Goal: Subscribe to service/newsletter

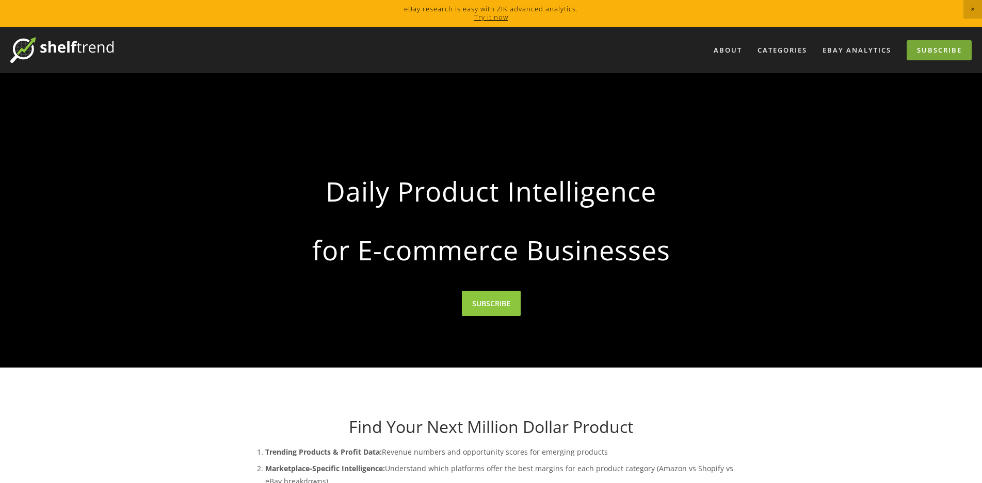
click at [945, 47] on link "Subscribe" at bounding box center [938, 50] width 65 height 20
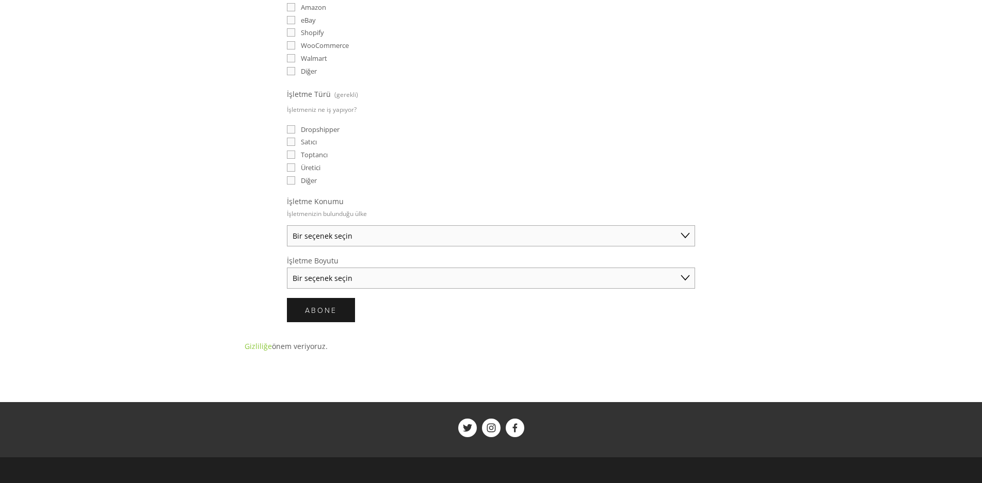
scroll to position [361, 0]
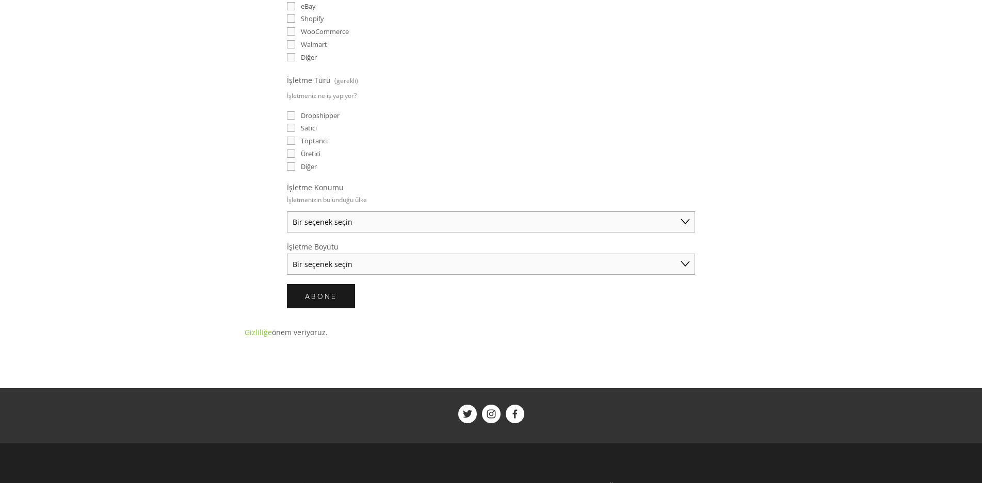
click at [418, 226] on select "Bir seçenek seçin Avustralya Amerika Birleşik Devletleri Birleşik Krallık Çin J…" at bounding box center [491, 222] width 408 height 21
click at [230, 241] on main "Özenle seçilmiş ürün bilgileri gelen kutunuza gönderilir 📨 E-posta (gerekli) Si…" at bounding box center [491, 50] width 526 height 676
click at [432, 274] on form "E-posta (gerekli) Sizin için hangi ürünleri araştırabiliriz? Ücretsiz araştırma…" at bounding box center [491, 64] width 408 height 490
click at [433, 268] on select "Bir seçenek seçin Solo Tüccar (yıllık 50.000 doların altında satış) Küçük İşlet…" at bounding box center [491, 264] width 408 height 21
click at [179, 256] on div "Hakkında Kategoriler Otomobil Parçaları Elektronik Moda Ev ve Bahçe" at bounding box center [491, 114] width 982 height 897
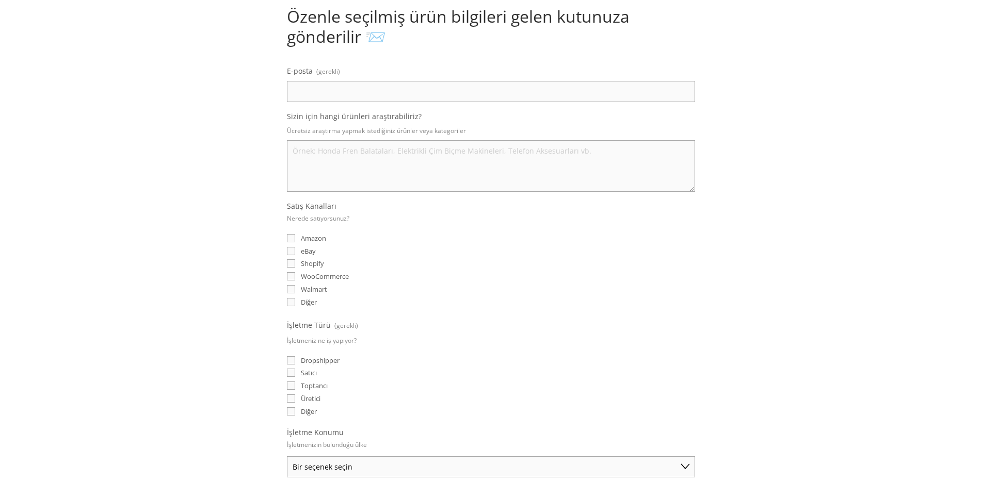
scroll to position [0, 0]
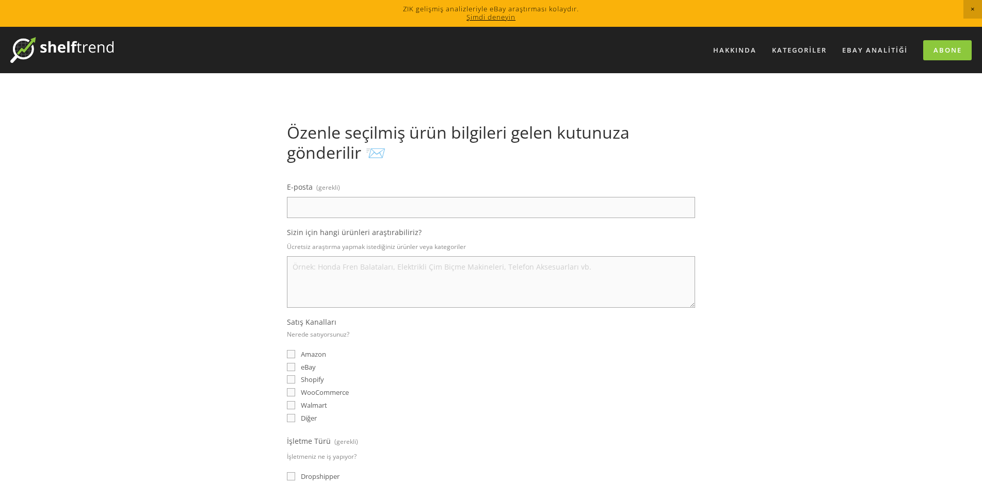
click at [57, 54] on img at bounding box center [61, 50] width 103 height 26
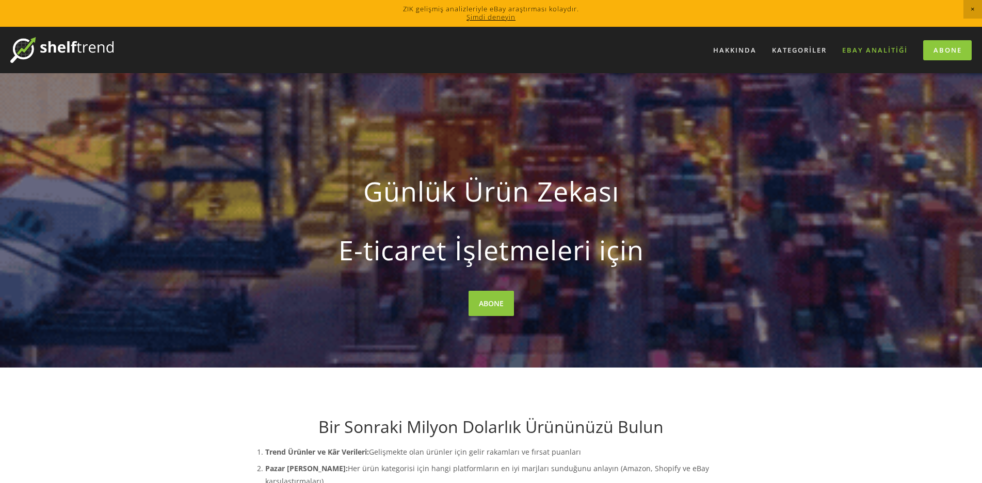
click at [880, 49] on font "eBay Analitiği" at bounding box center [875, 49] width 66 height 9
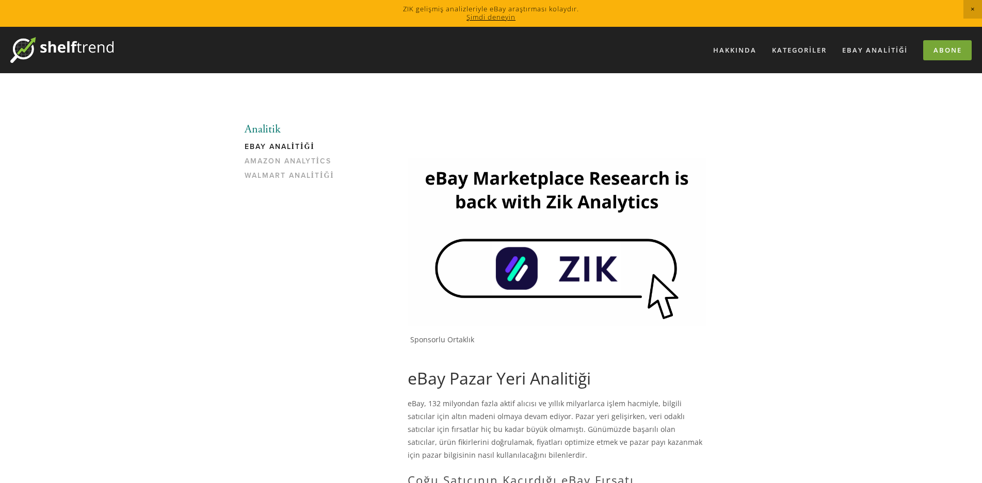
click at [957, 47] on font "Abone" at bounding box center [947, 49] width 28 height 9
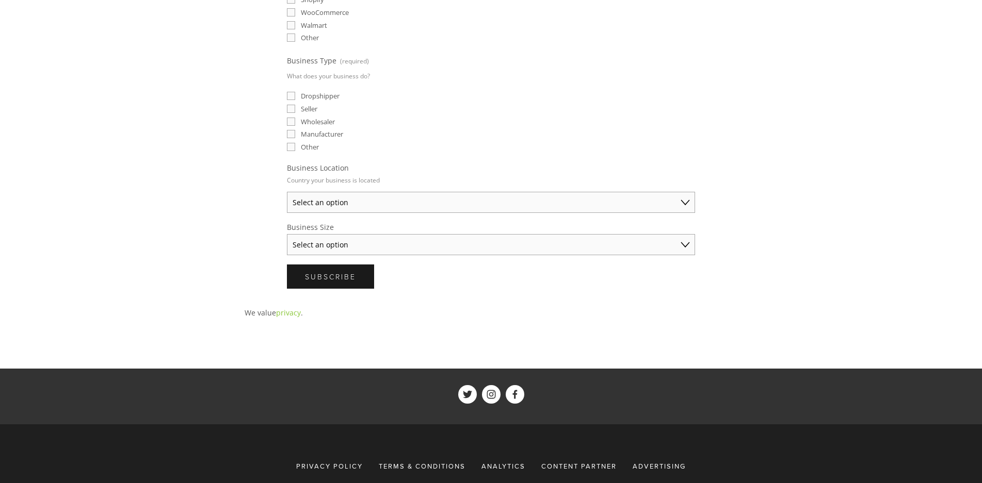
scroll to position [361, 0]
click at [328, 272] on span "Subscribe" at bounding box center [330, 276] width 51 height 10
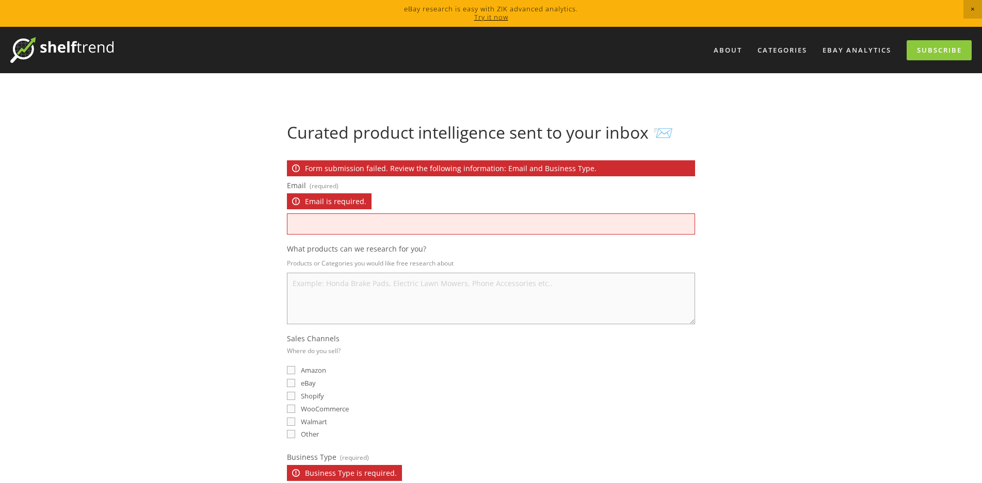
click at [318, 230] on input "Email (required) Email is required." at bounding box center [491, 224] width 408 height 21
click at [335, 223] on input "Email (required) Email is required." at bounding box center [491, 224] width 408 height 21
type input "gguyelik5@gmail.com"
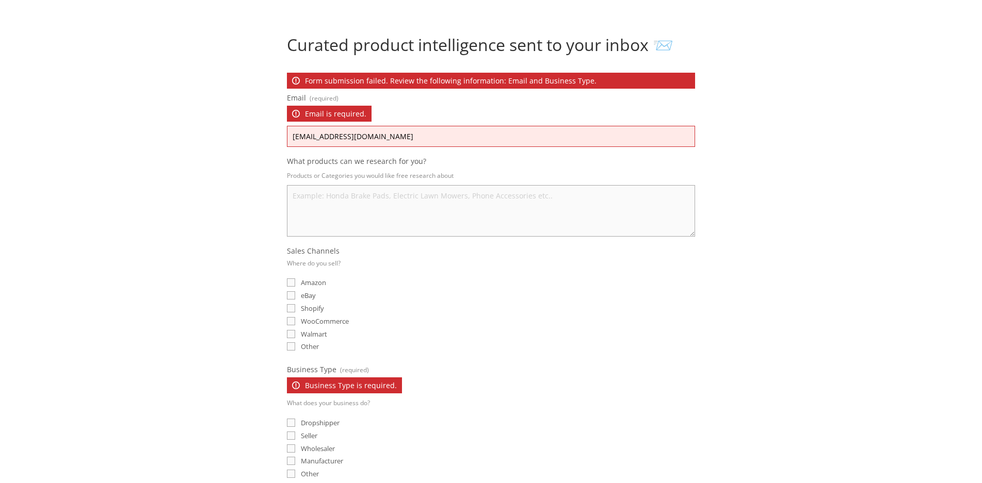
scroll to position [103, 0]
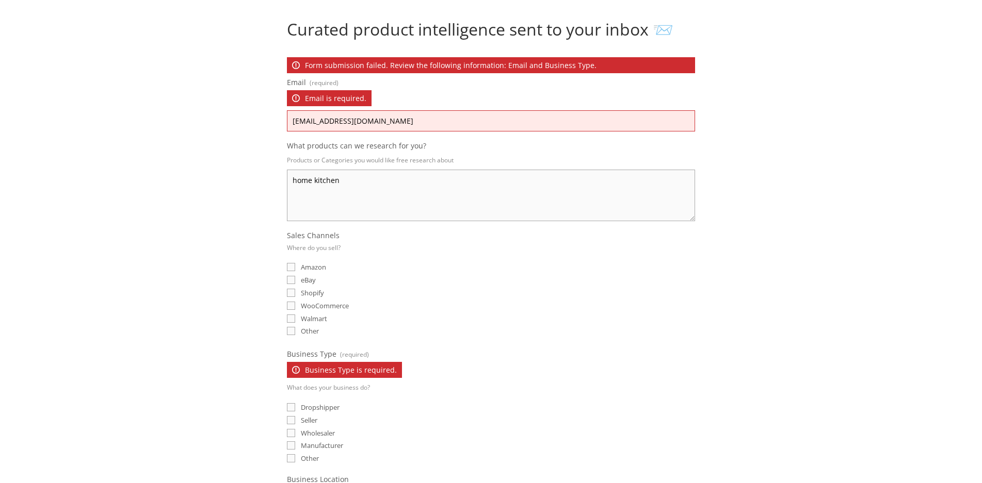
type textarea "home kitchen"
click at [290, 279] on input "eBay" at bounding box center [291, 280] width 8 height 8
checkbox input "true"
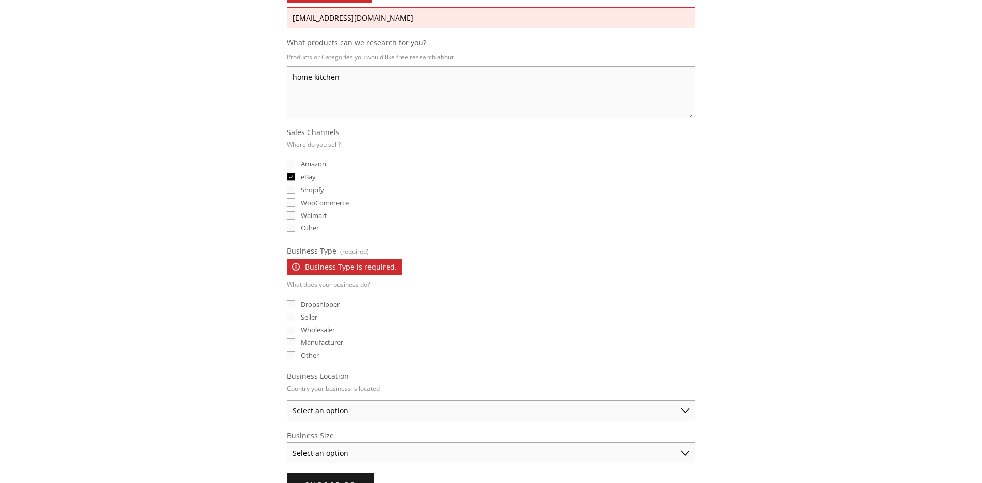
scroll to position [258, 0]
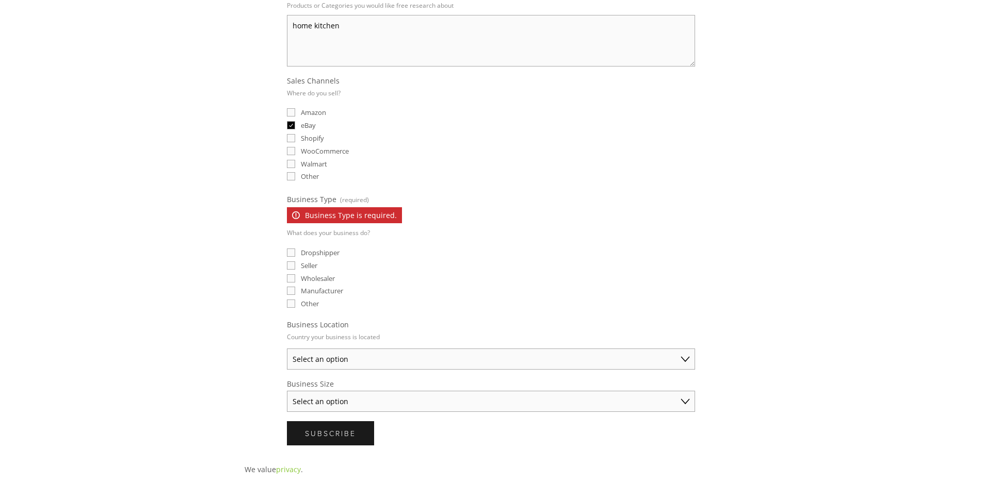
click at [289, 253] on input "Dropshipper" at bounding box center [291, 253] width 8 height 8
checkbox input "true"
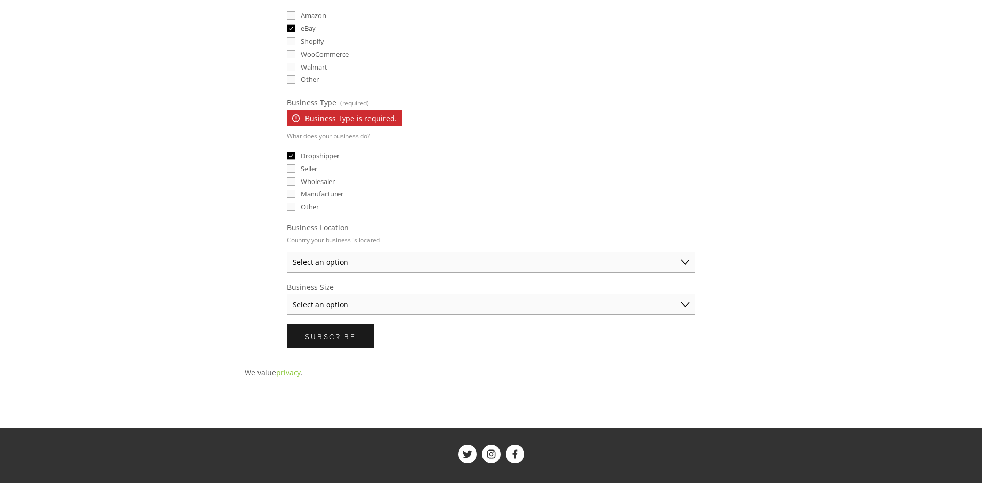
scroll to position [361, 0]
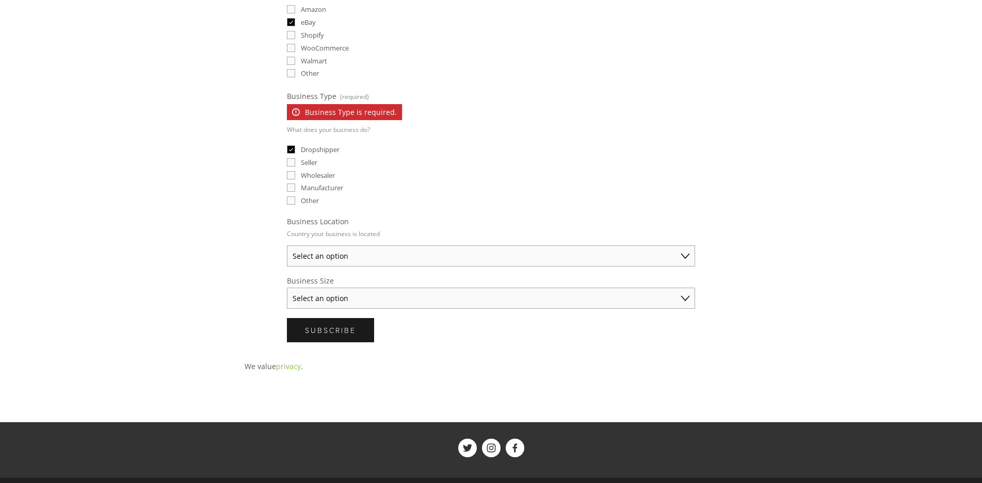
click at [384, 255] on select "Select an option Australia United States United Kingdom China Japan Germany Can…" at bounding box center [491, 256] width 408 height 21
select select "United States"
click at [287, 246] on select "Select an option Australia United States United Kingdom China Japan Germany Can…" at bounding box center [491, 256] width 408 height 21
click at [354, 308] on select "Select an option Solo Merchant (under $50K annual sales) Small Business ($50K -…" at bounding box center [491, 298] width 408 height 21
select select "Small Business ($50K - $250K annual sales)"
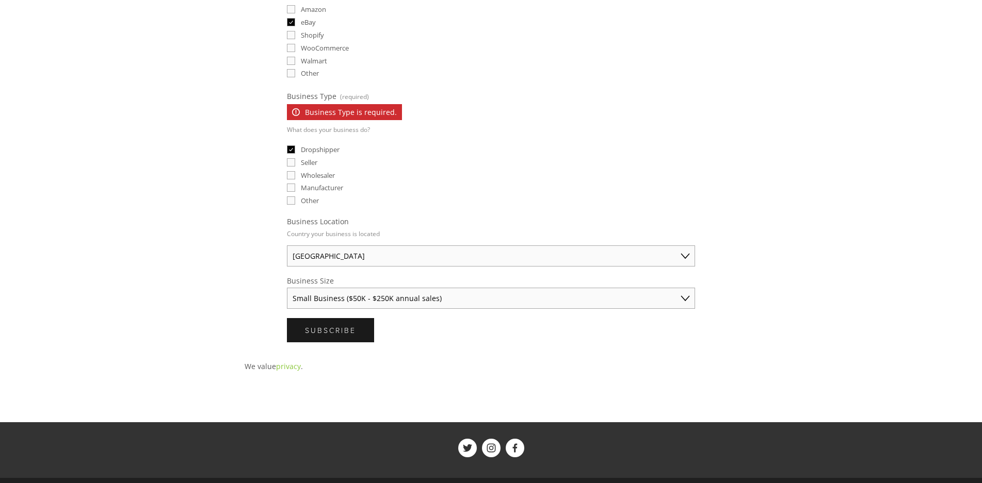
click at [287, 288] on select "Select an option Solo Merchant (under $50K annual sales) Small Business ($50K -…" at bounding box center [491, 298] width 408 height 21
click at [471, 352] on div "We value privacy ." at bounding box center [491, 362] width 511 height 22
click at [347, 336] on button "Subscribe Subscribe" at bounding box center [330, 330] width 87 height 24
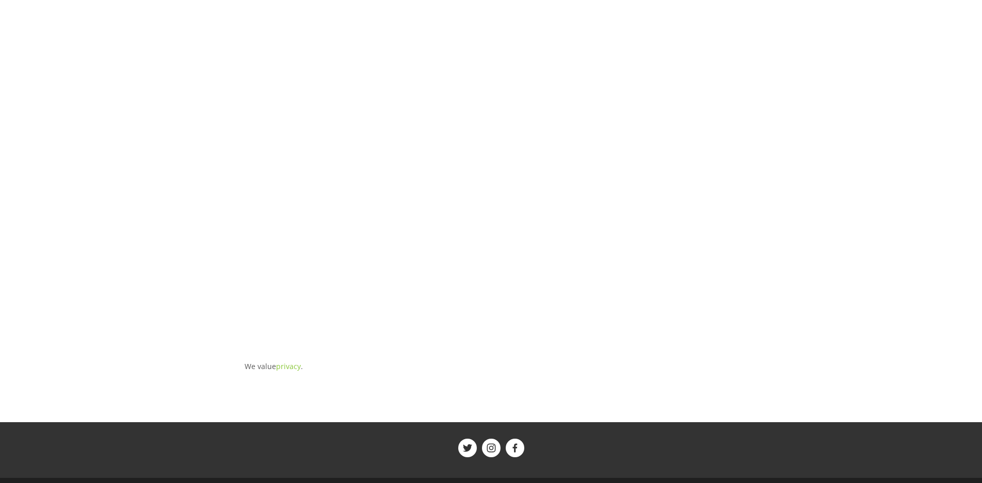
scroll to position [0, 0]
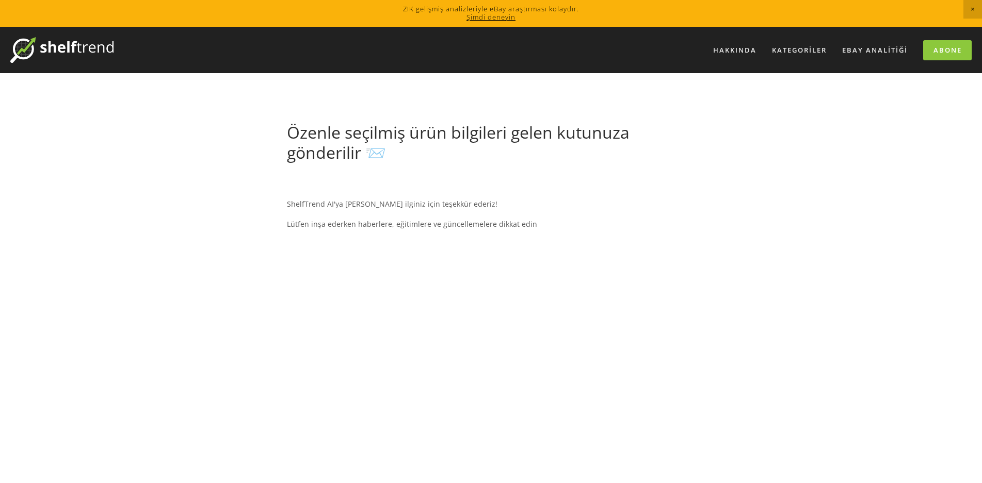
click at [44, 45] on img at bounding box center [61, 50] width 103 height 26
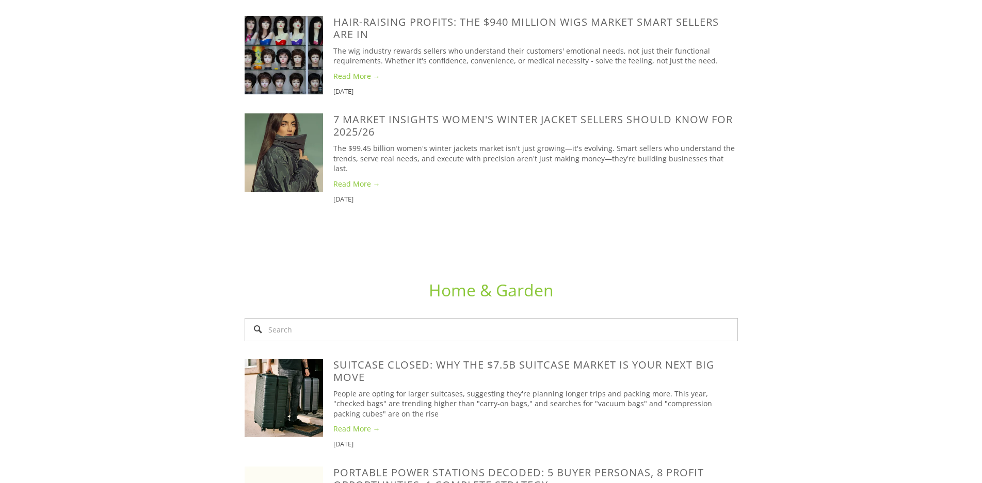
scroll to position [2012, 0]
